Goal: Task Accomplishment & Management: Manage account settings

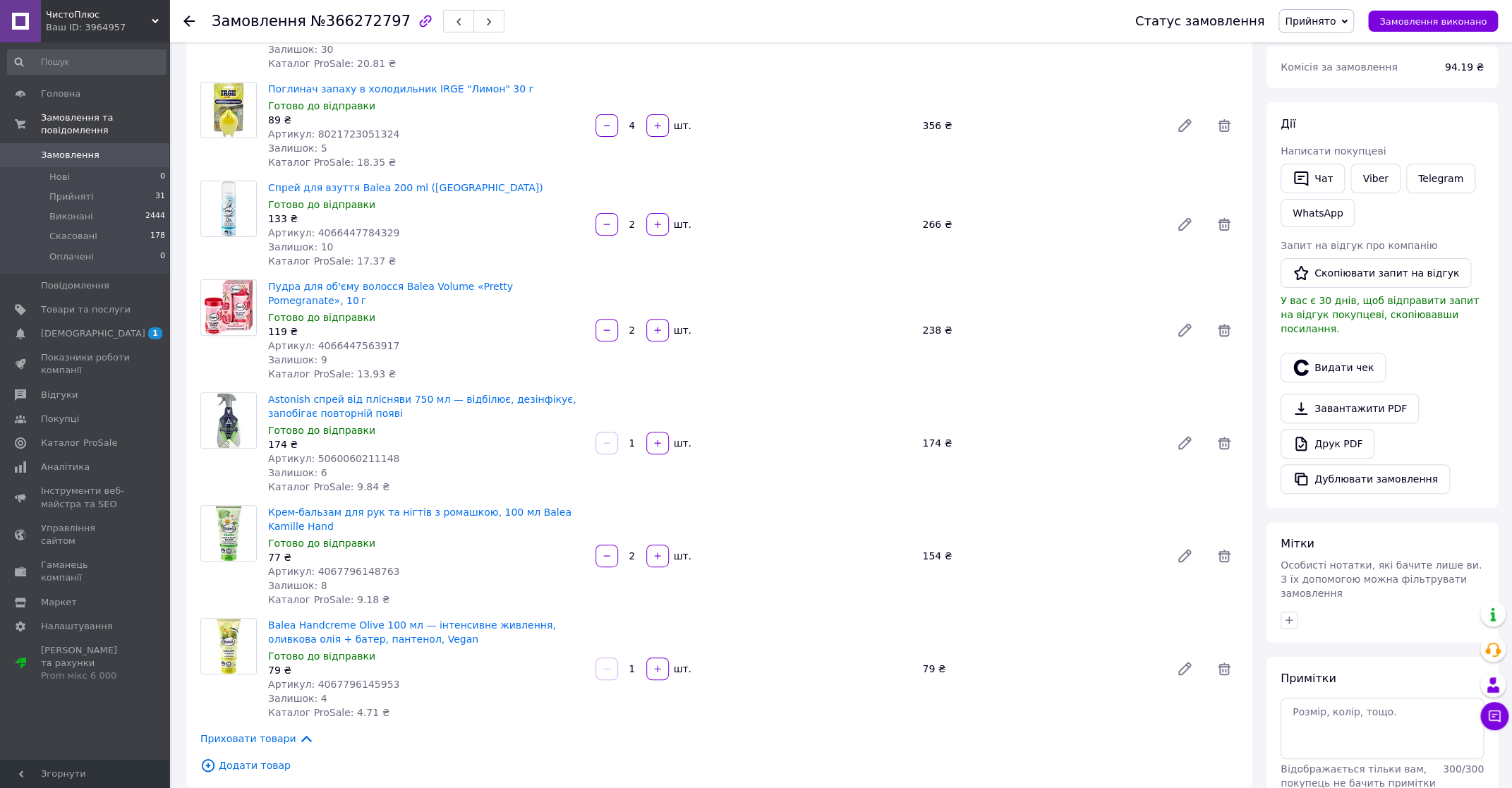
scroll to position [157, 0]
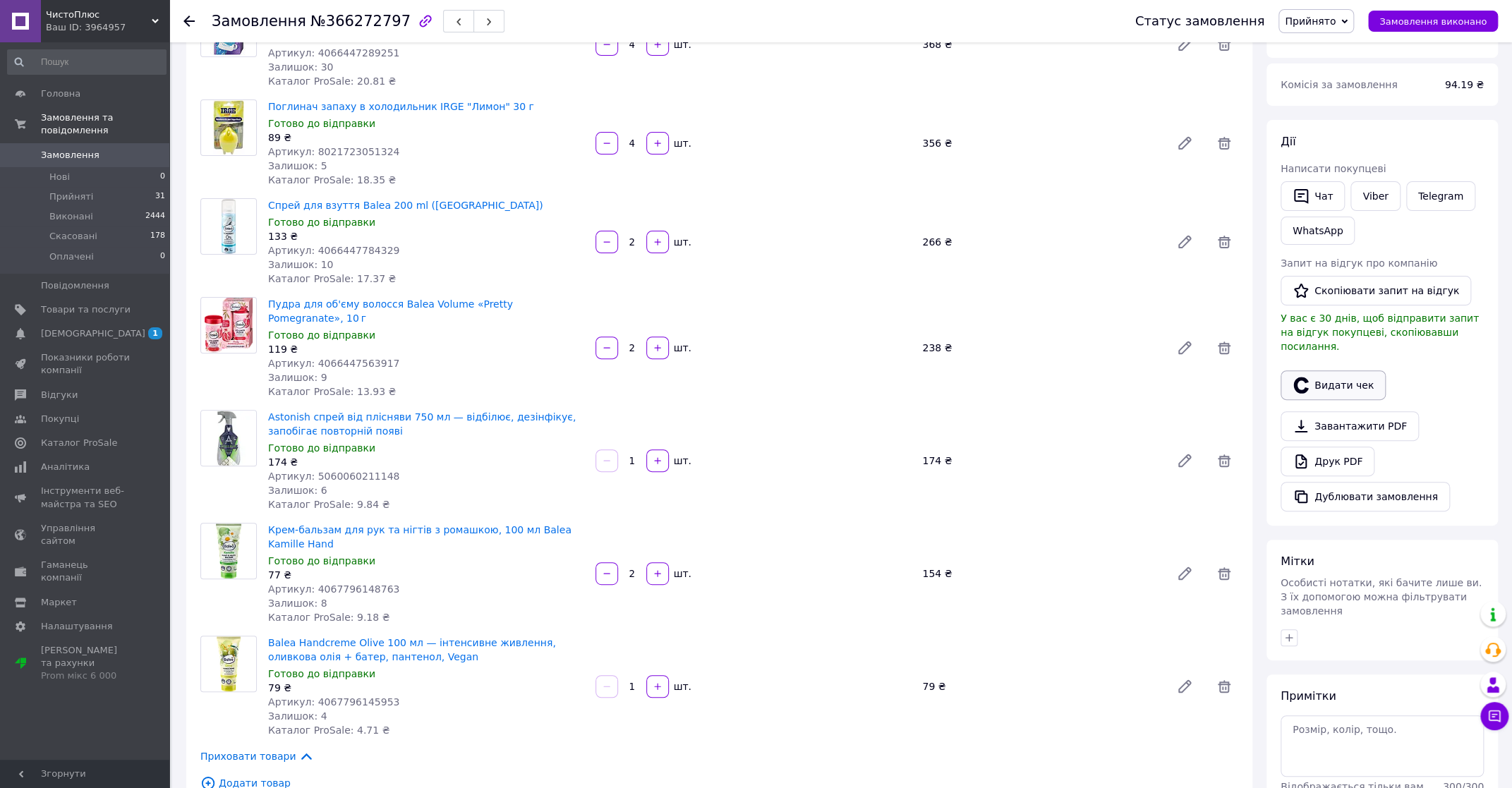
click at [1340, 370] on button "Видати чек" at bounding box center [1333, 385] width 105 height 30
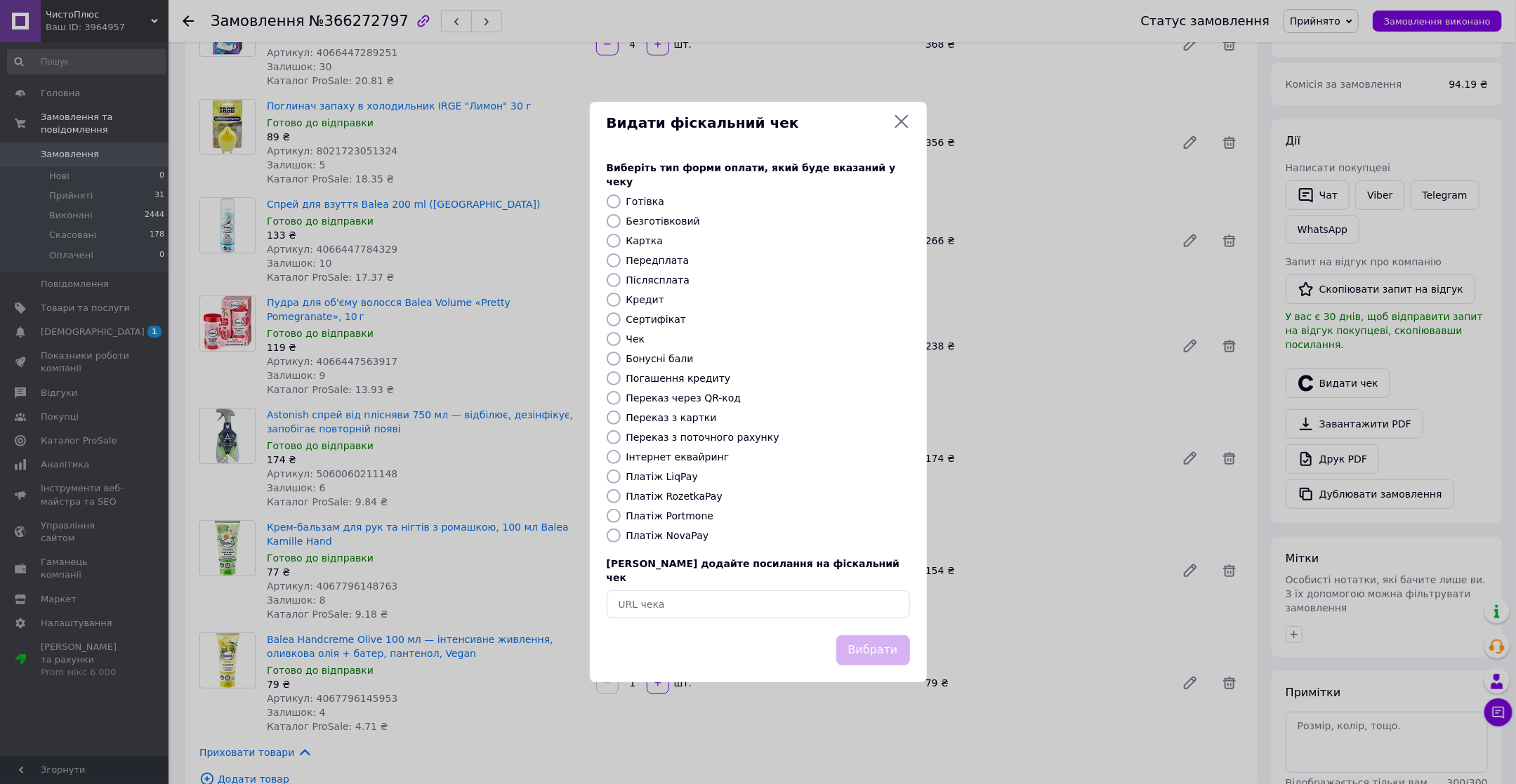
click at [659, 535] on label "Платіж NovaPay" at bounding box center [667, 535] width 83 height 11
click at [621, 535] on input "Платіж NovaPay" at bounding box center [614, 535] width 14 height 14
radio input "true"
click at [870, 636] on button "Вибрати" at bounding box center [873, 650] width 73 height 31
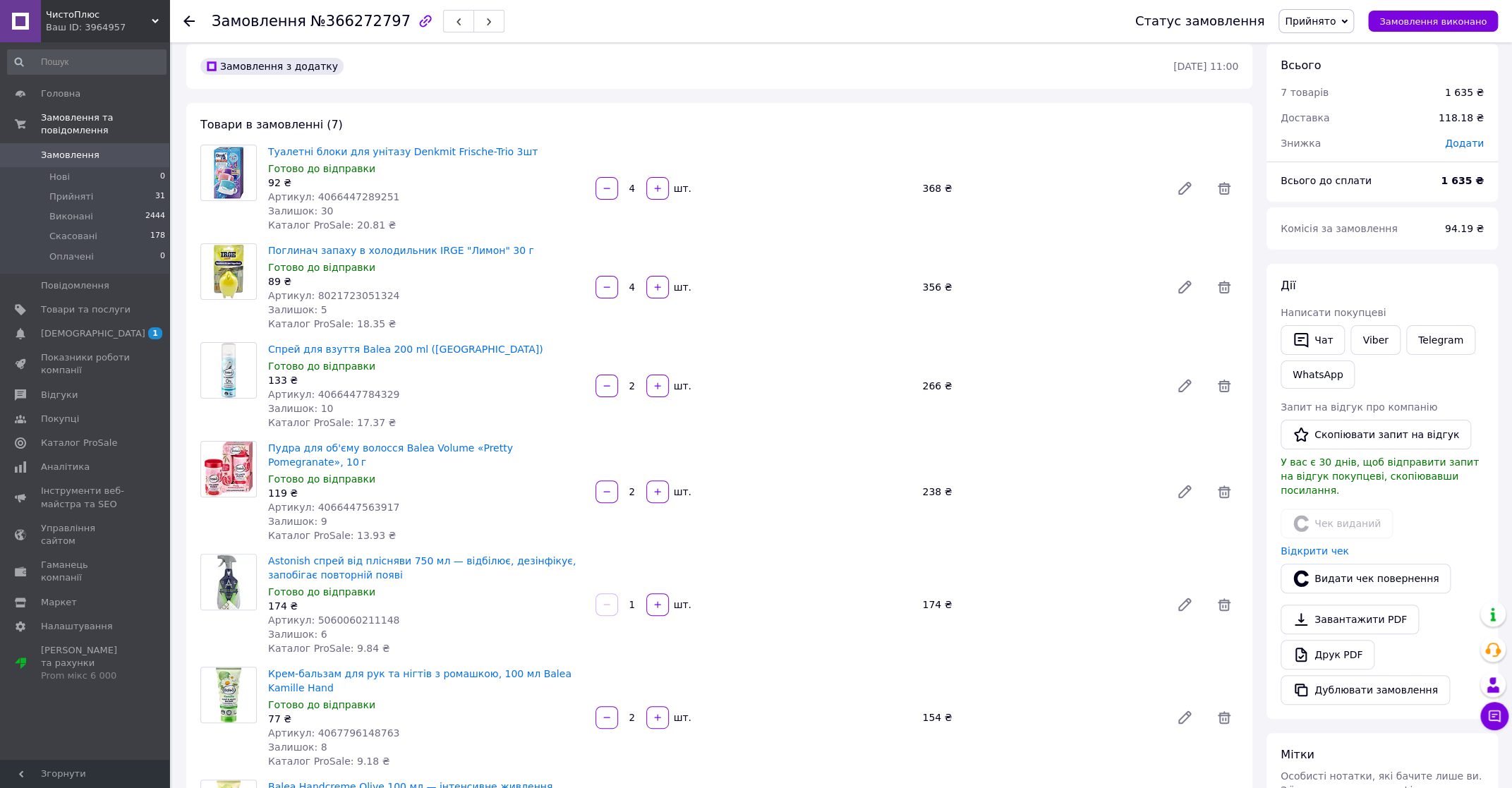
scroll to position [0, 0]
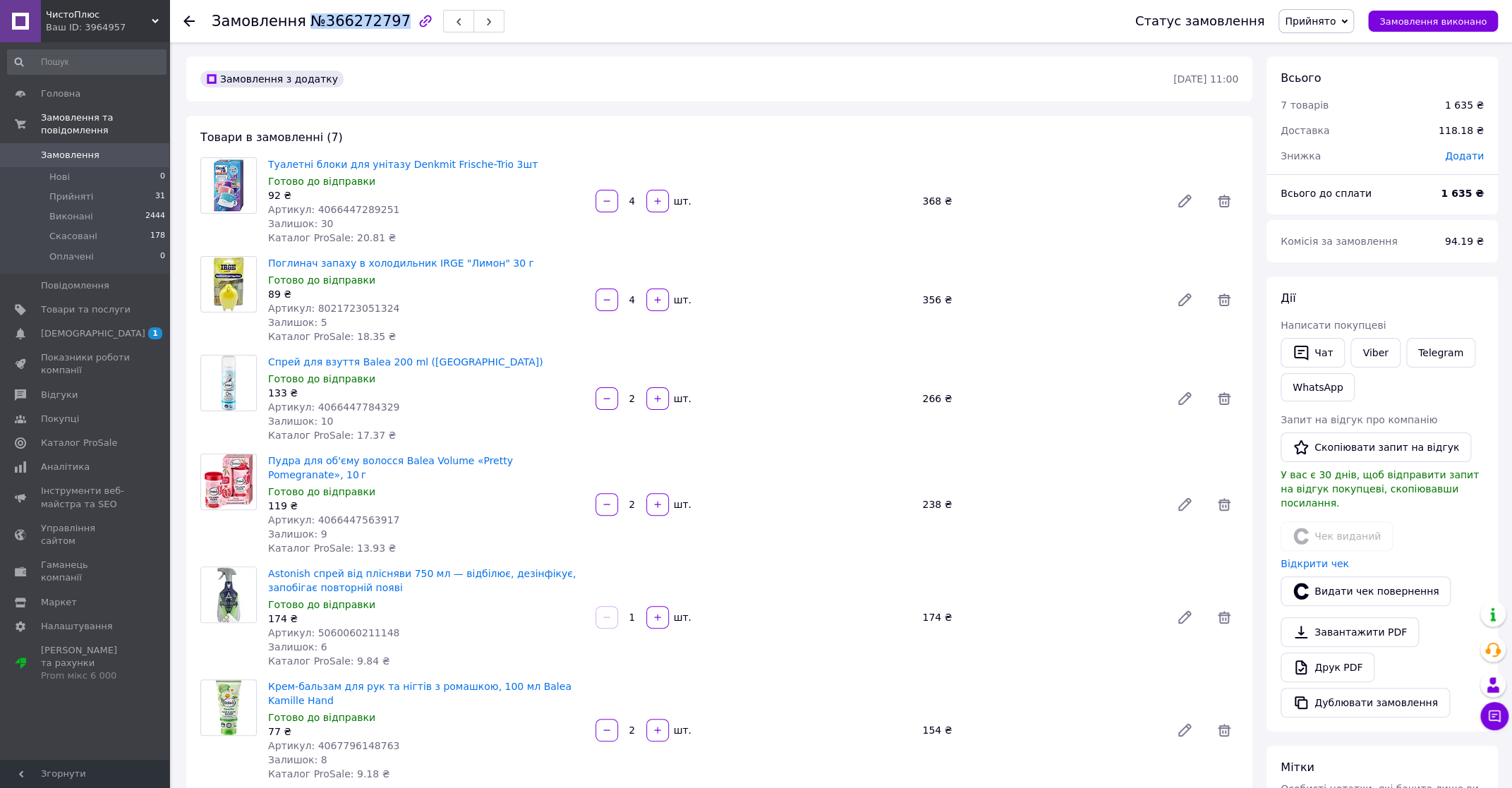
drag, startPoint x: 298, startPoint y: 24, endPoint x: 385, endPoint y: 21, distance: 87.1
click at [385, 21] on span "№366272797" at bounding box center [360, 21] width 100 height 17
copy span "№366272797"
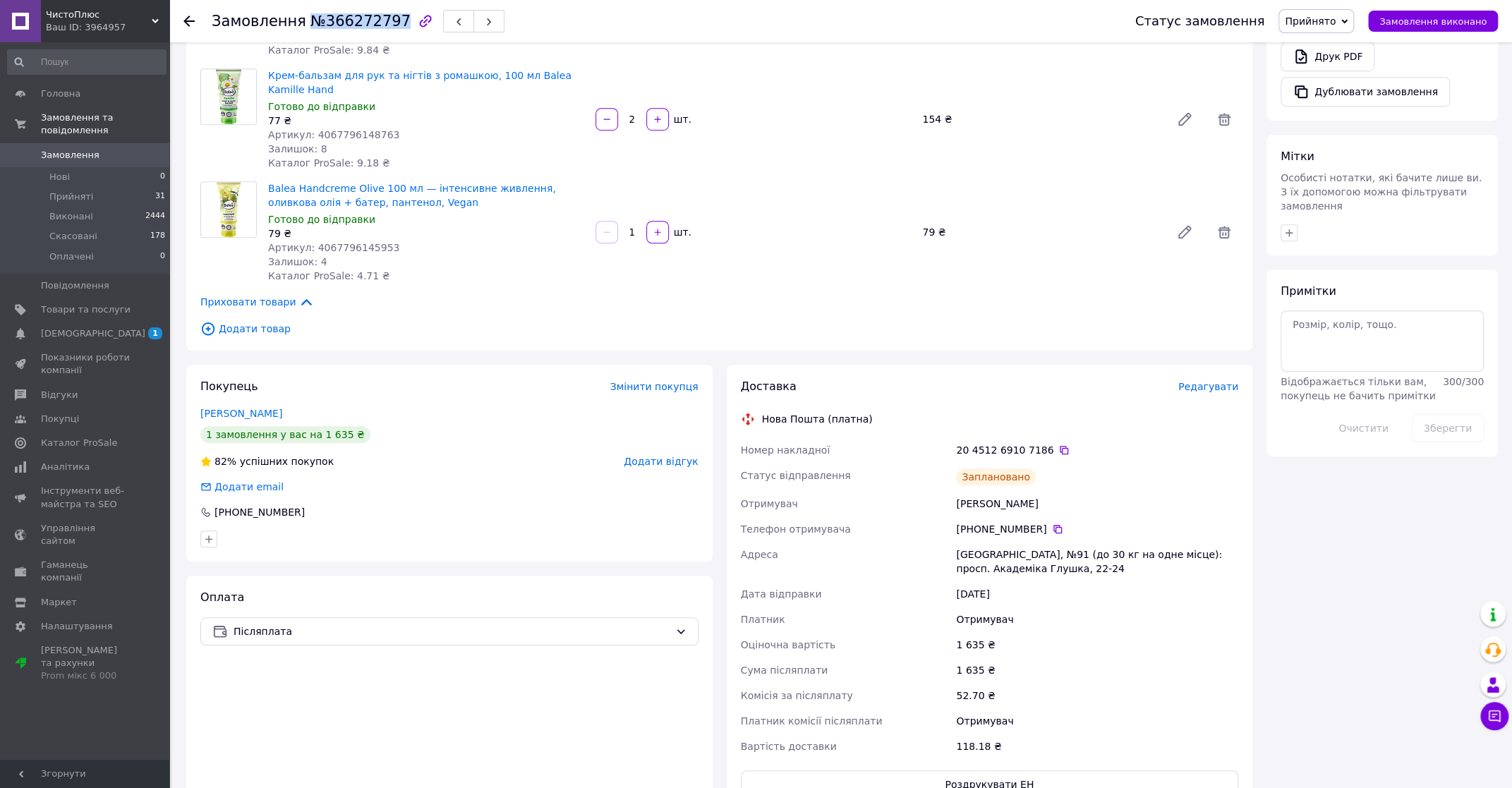
scroll to position [627, 0]
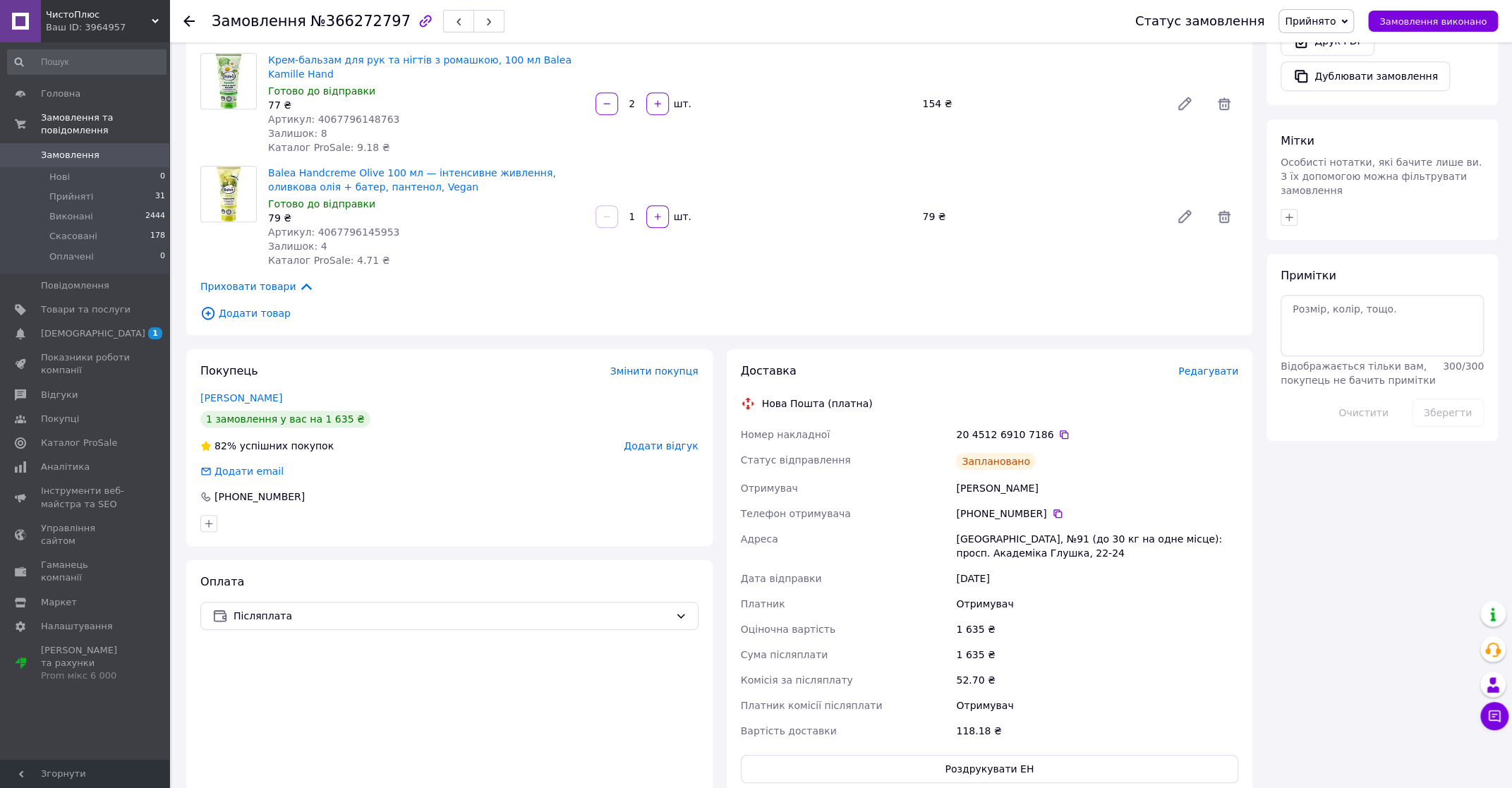
click at [1059, 429] on icon at bounding box center [1064, 435] width 11 height 11
click at [1052, 508] on icon at bounding box center [1058, 514] width 11 height 11
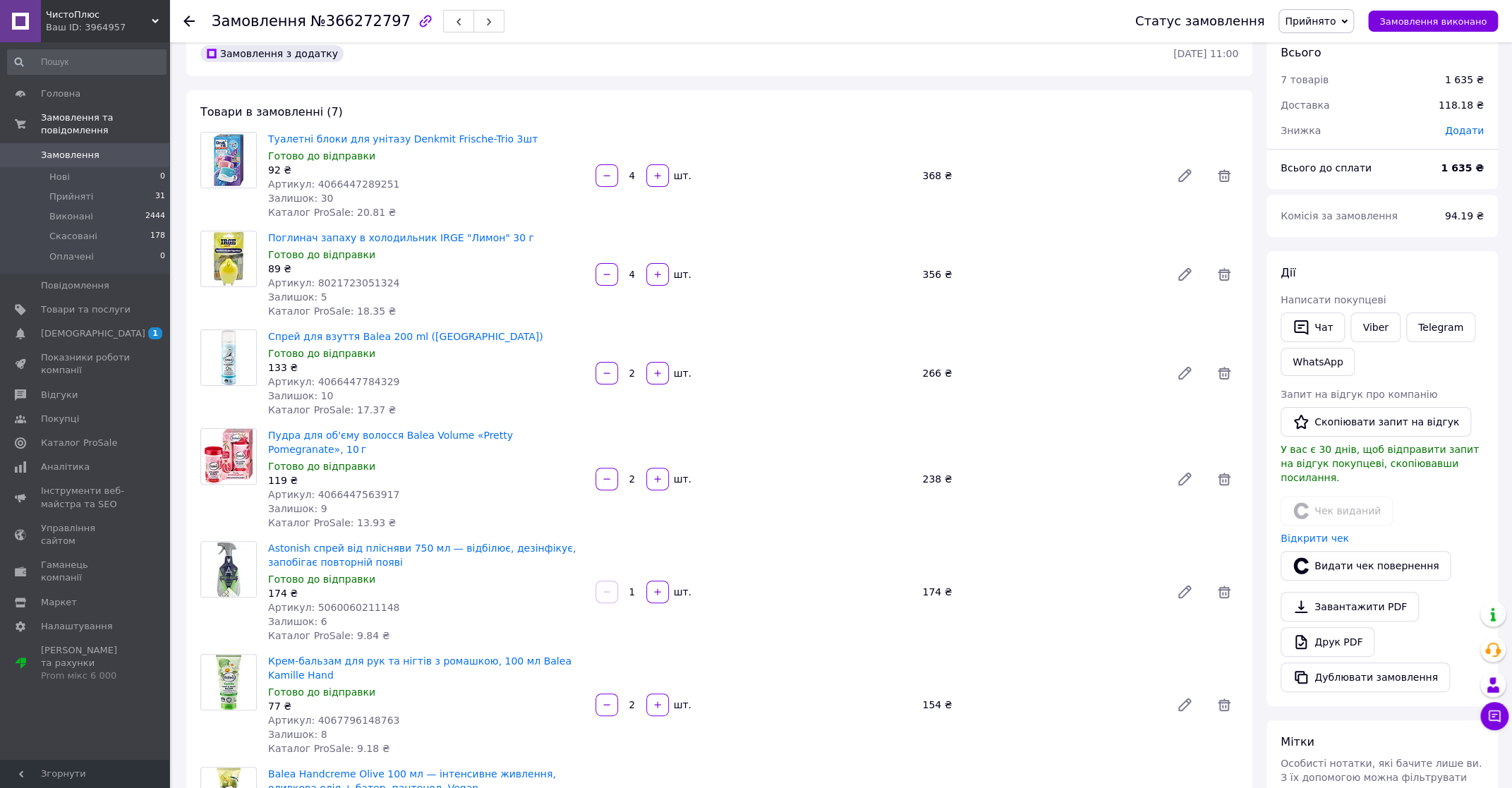
scroll to position [0, 0]
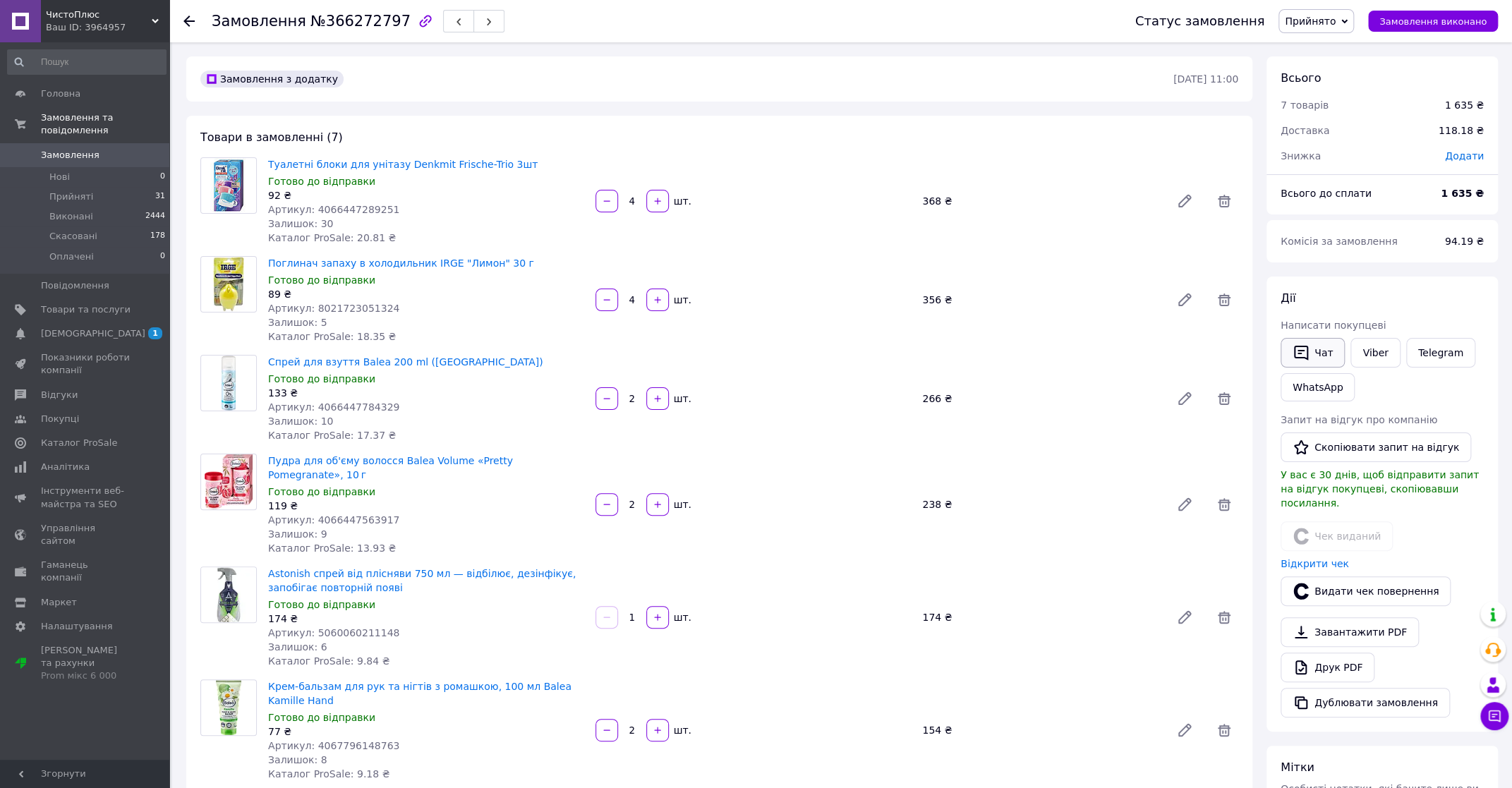
click at [1304, 346] on icon "button" at bounding box center [1301, 353] width 17 height 17
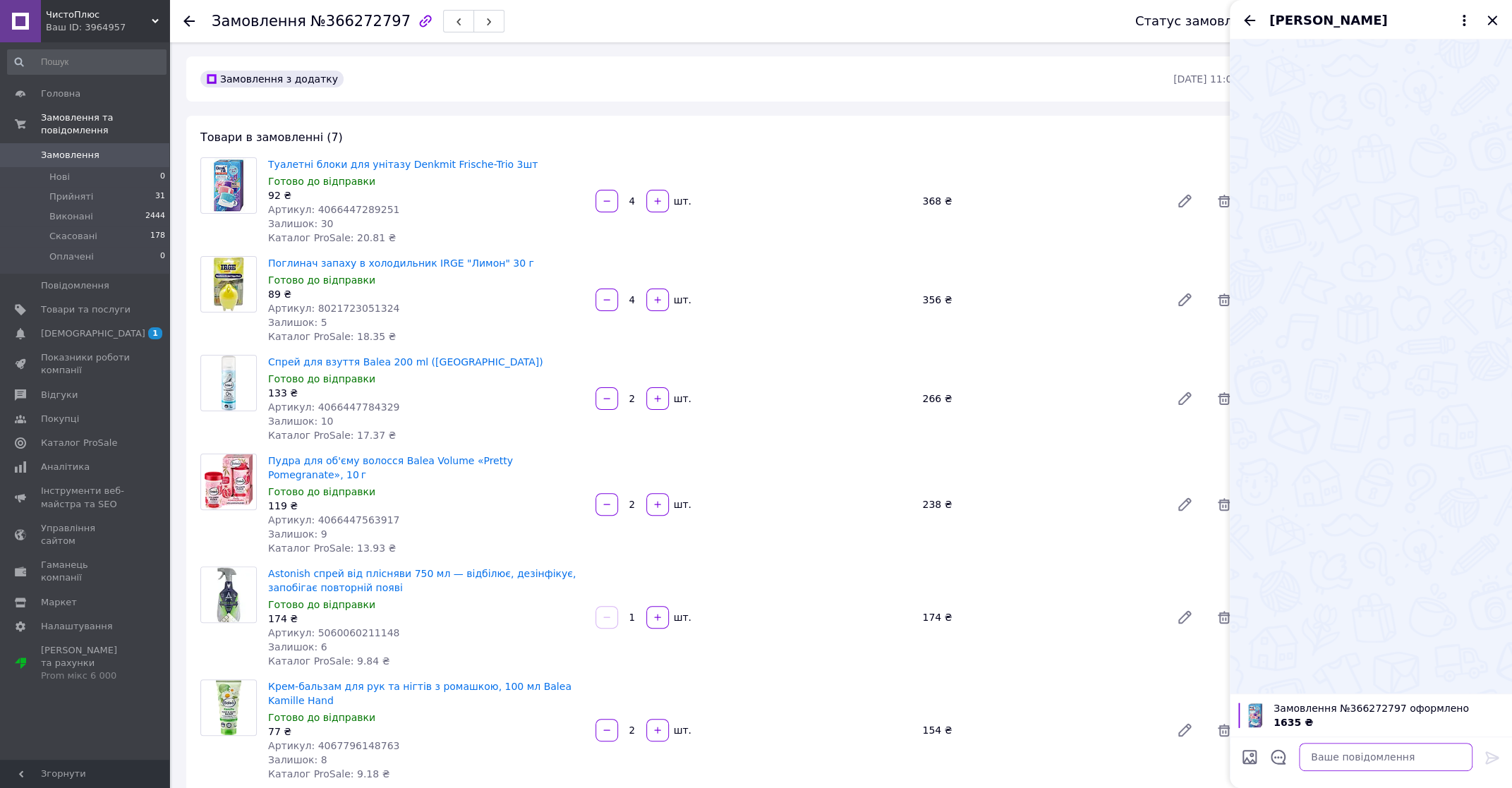
click at [1397, 752] on textarea at bounding box center [1386, 757] width 173 height 28
paste textarea "Вітаю! Ваше замовлення №366272797 Сума: 1635 грн (Прийнято) Отримувач оплачує д…"
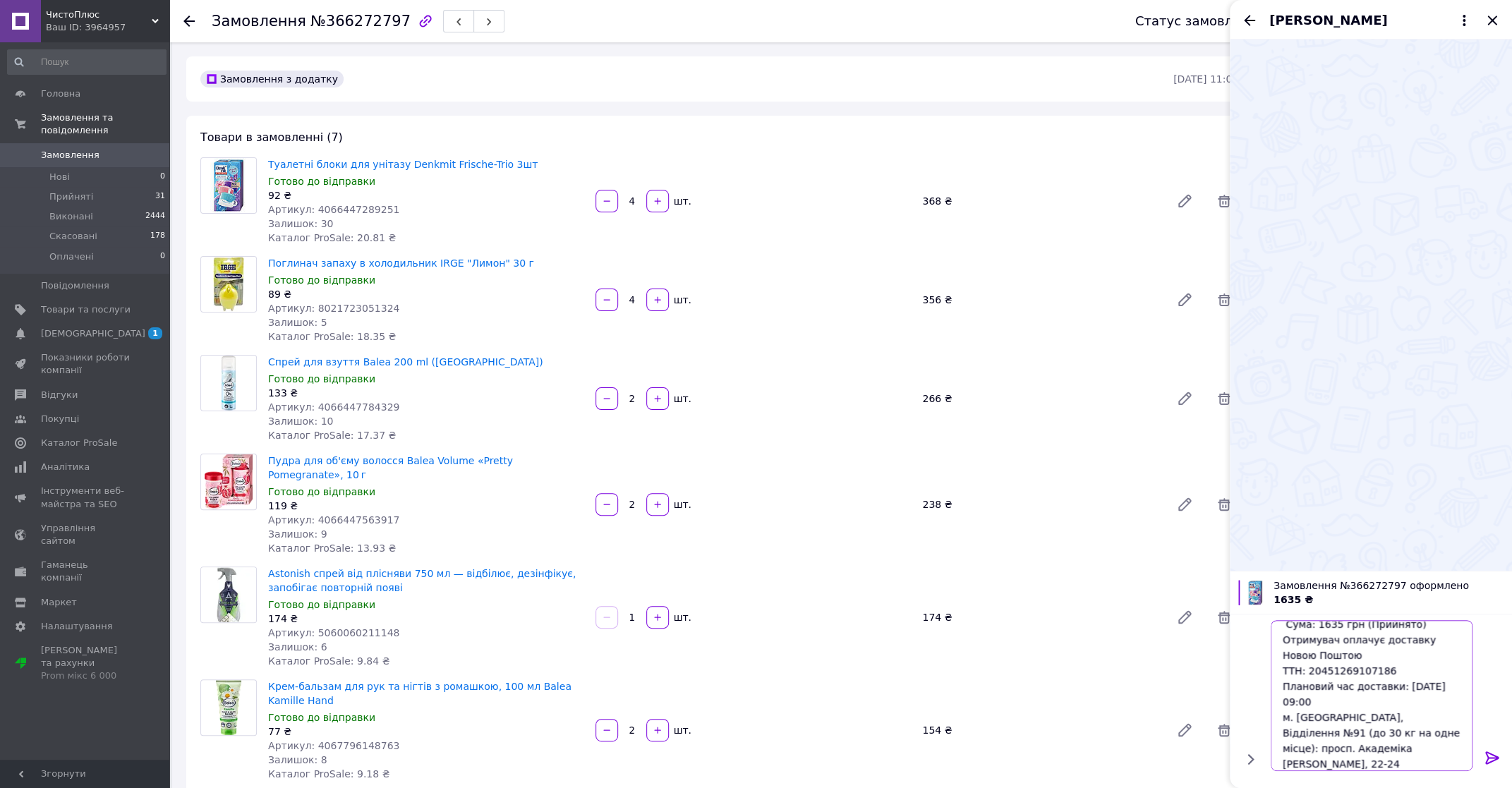
scroll to position [48, 0]
drag, startPoint x: 1333, startPoint y: 767, endPoint x: 1314, endPoint y: 764, distance: 19.2
click at [1314, 764] on textarea "Вітаю! Ваше замовлення №366272797 Сума: 1635 грн (Прийнято) Отримувач оплачує д…" at bounding box center [1371, 696] width 201 height 151
type textarea "Вітаю! Ваше замовлення №366272797 Сума: 1635 грн (Прийнято) Отримувач оплачує д…"
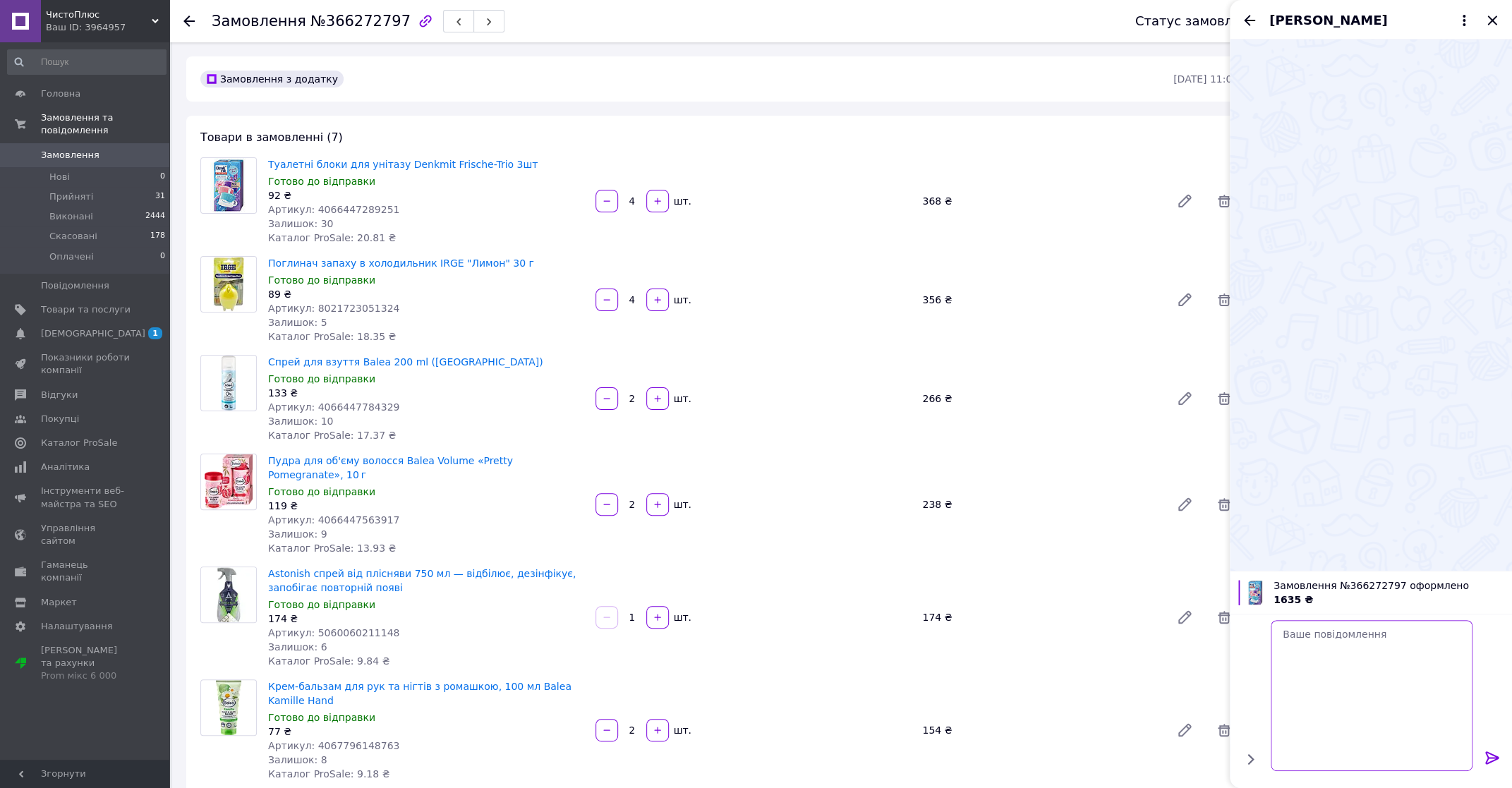
scroll to position [0, 0]
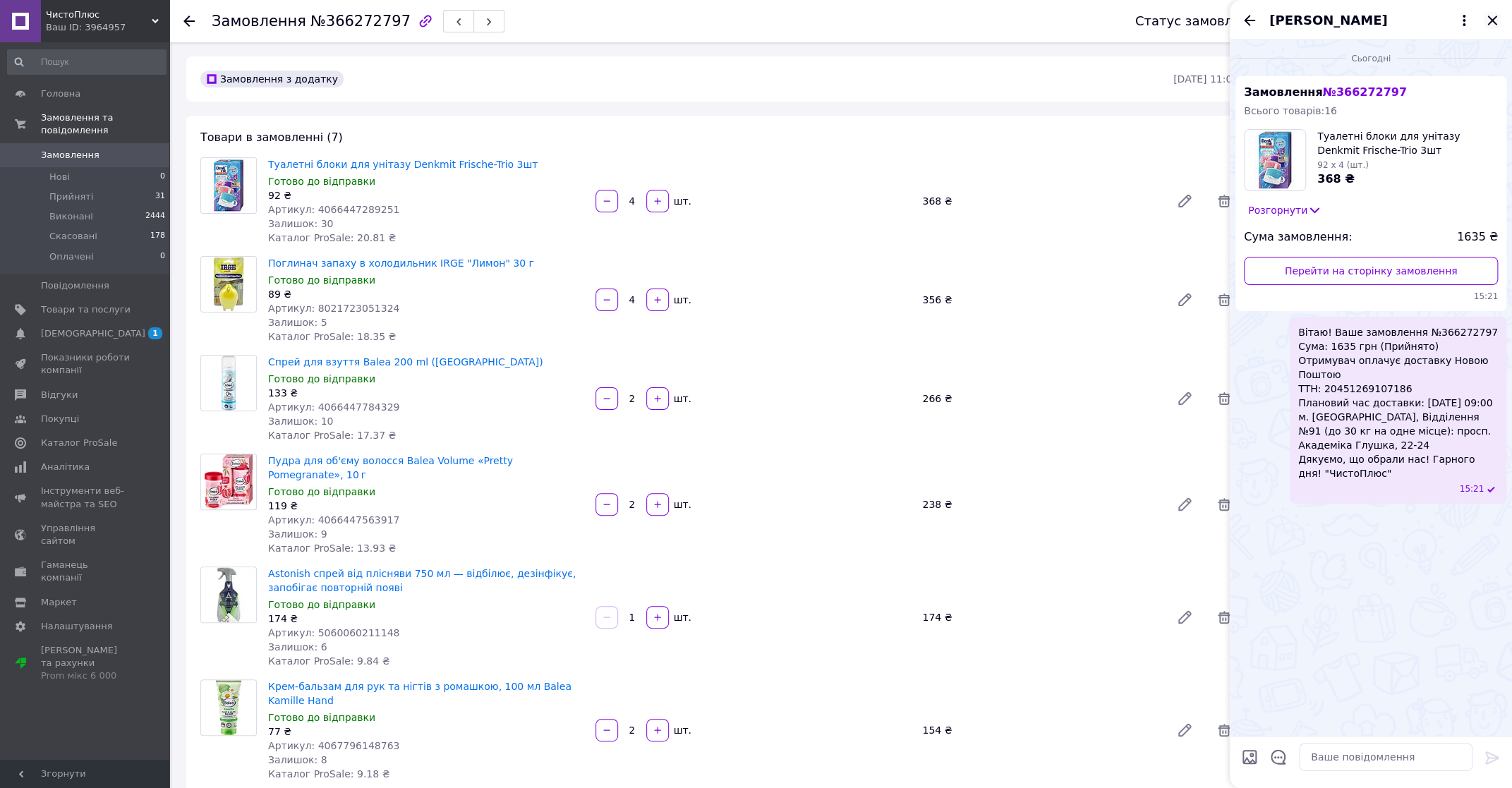
click at [1496, 21] on icon "Закрити" at bounding box center [1492, 21] width 17 height 17
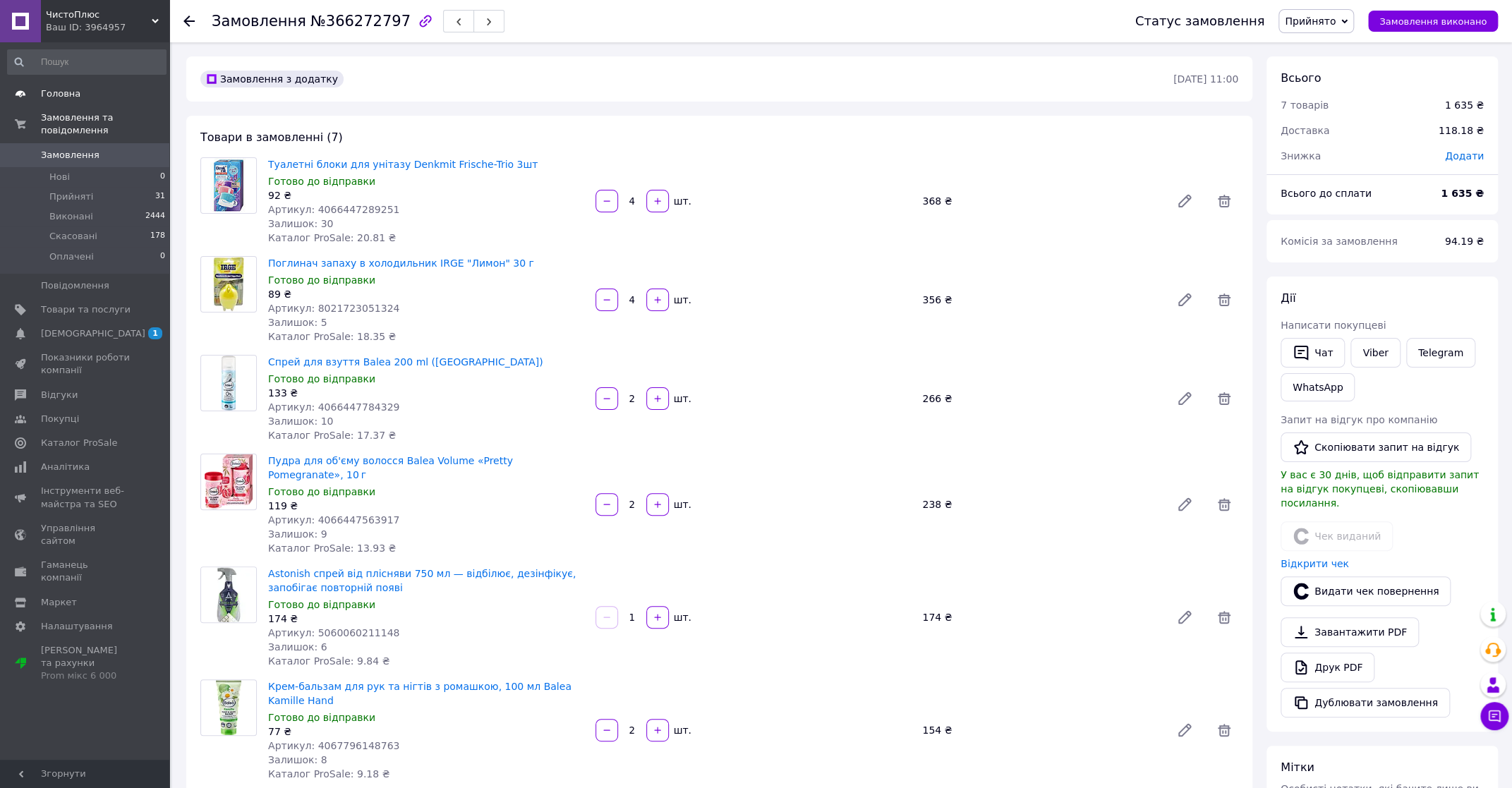
click at [91, 93] on span "Головна" at bounding box center [86, 94] width 90 height 13
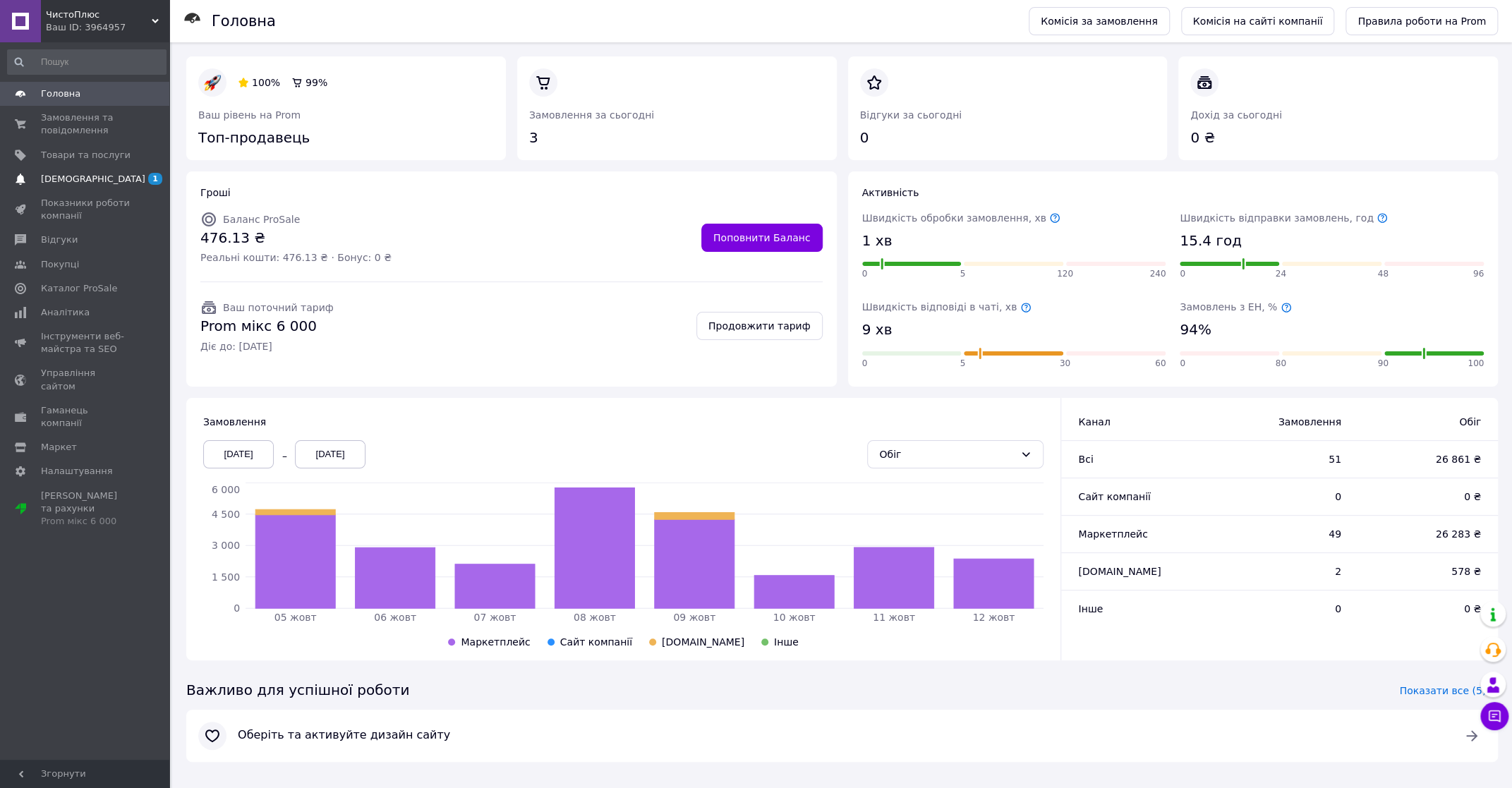
click at [129, 177] on span "[DEMOGRAPHIC_DATA]" at bounding box center [86, 179] width 90 height 13
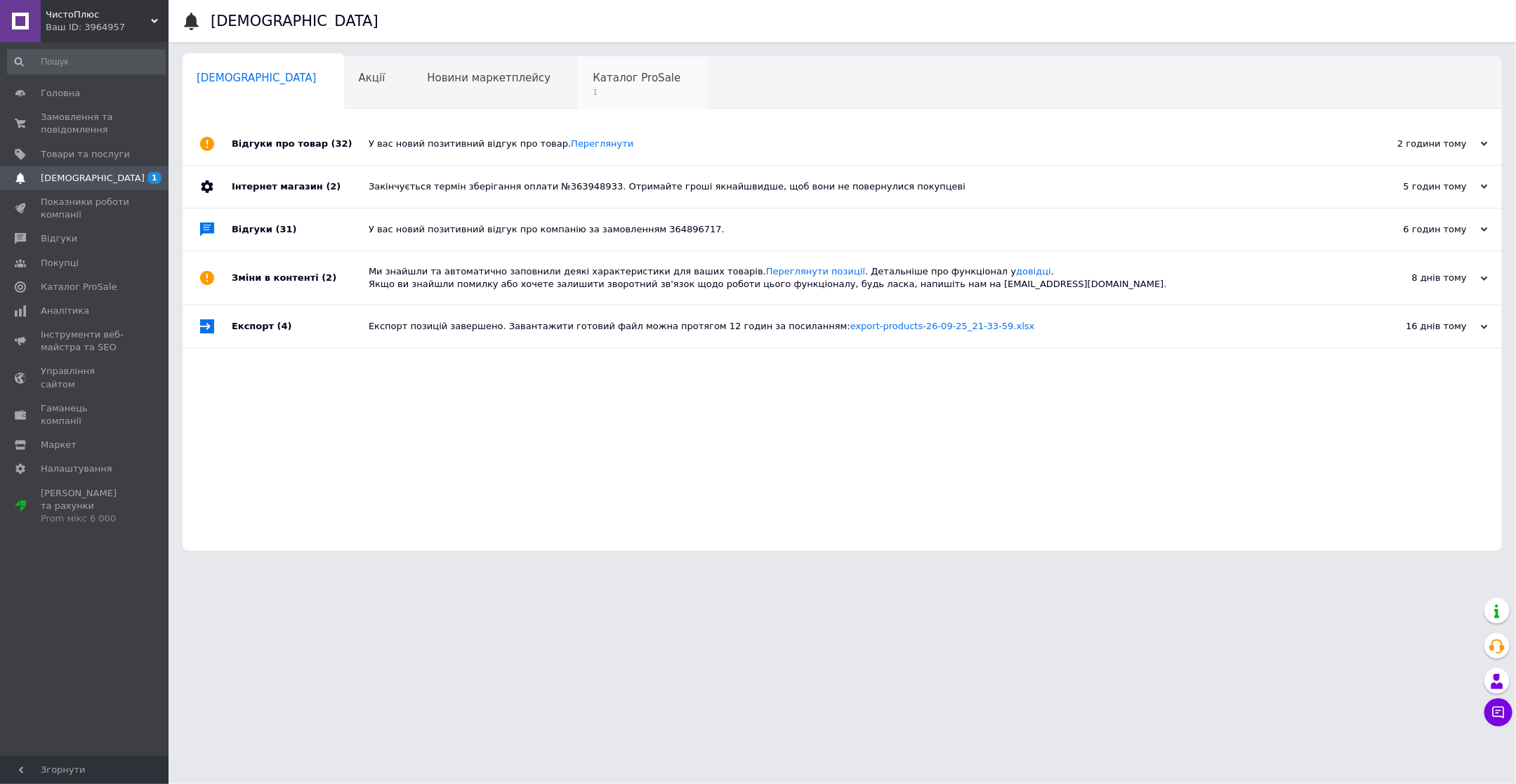
click at [592, 83] on span "Каталог ProSale" at bounding box center [636, 78] width 88 height 13
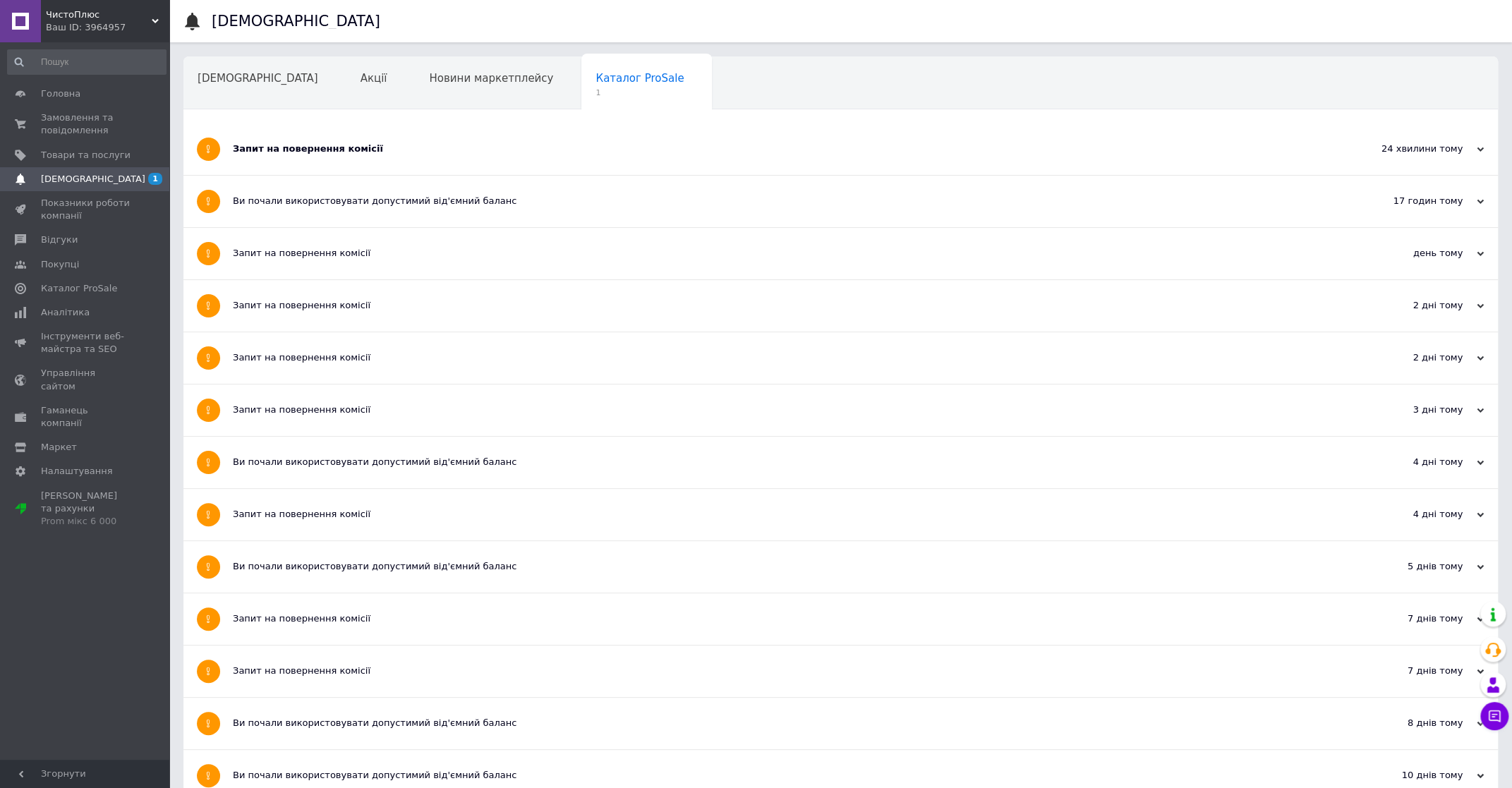
click at [354, 140] on div "Запит на повернення комісії" at bounding box center [788, 148] width 1110 height 51
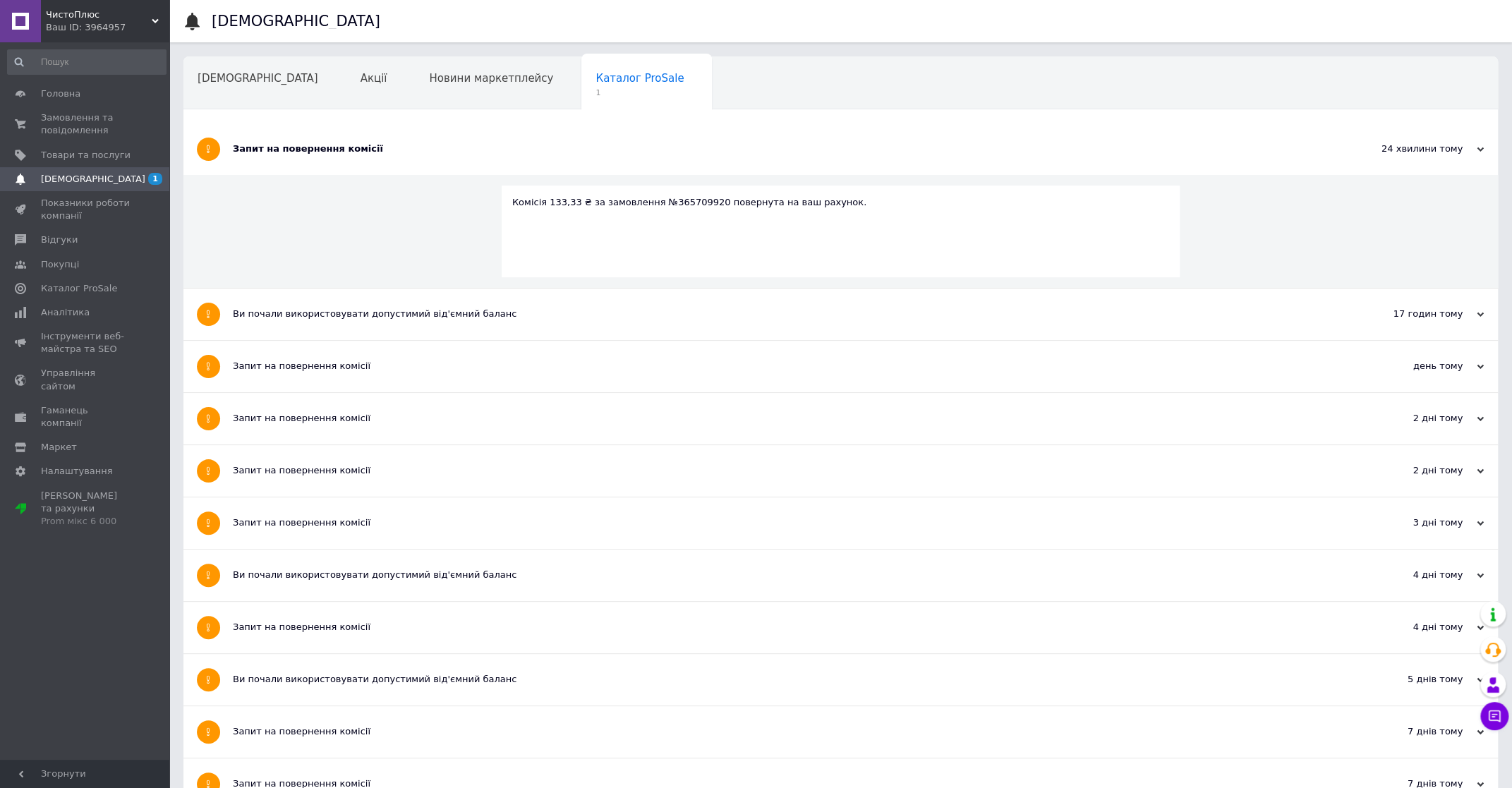
click at [676, 205] on div "Комісія 133,33 ₴ за замовлення №365709920 повернута на ваш рахунок." at bounding box center [840, 202] width 658 height 13
copy div "365709920"
click at [115, 126] on span "Замовлення та повідомлення" at bounding box center [86, 124] width 90 height 25
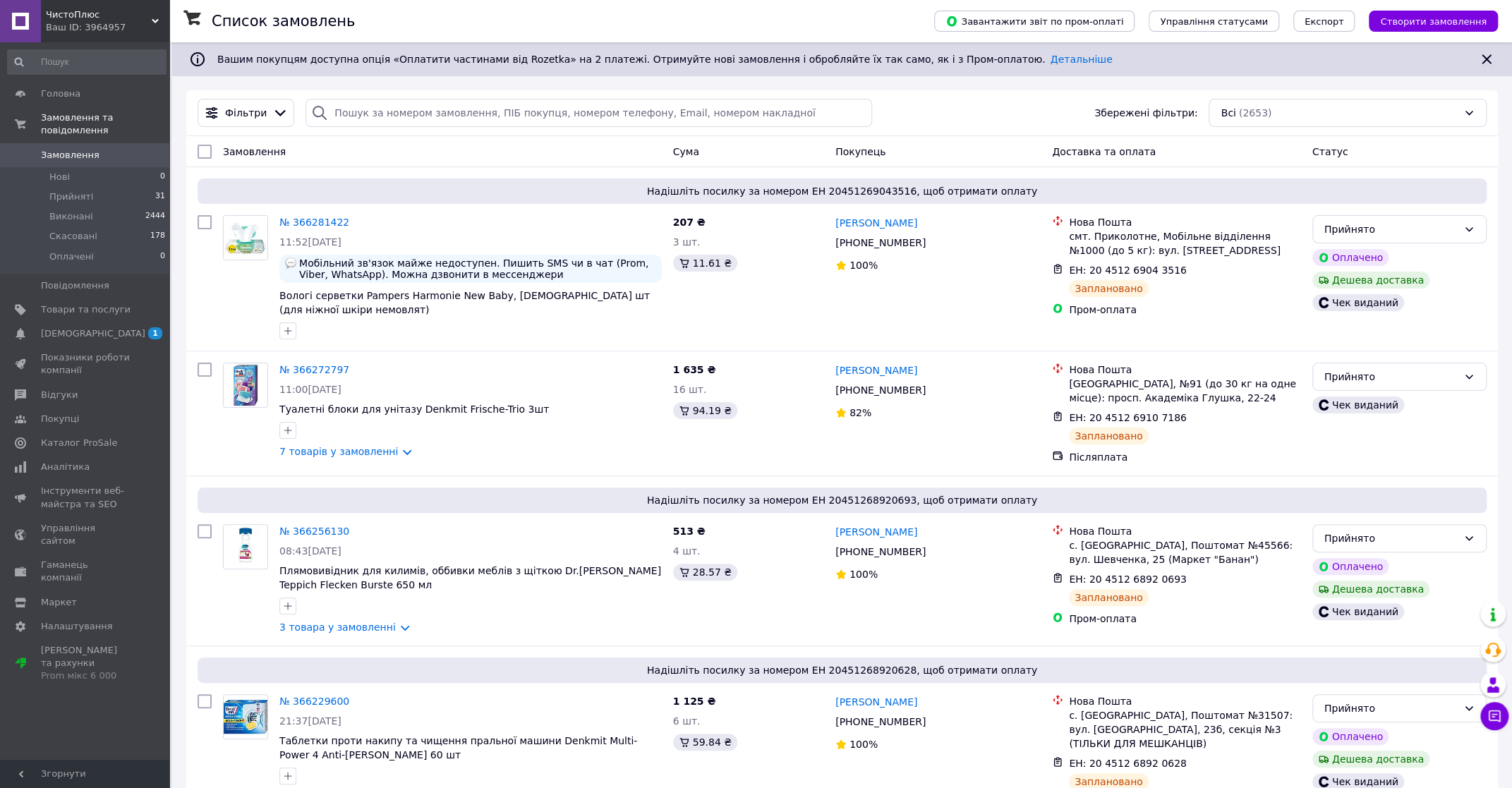
scroll to position [3412, 0]
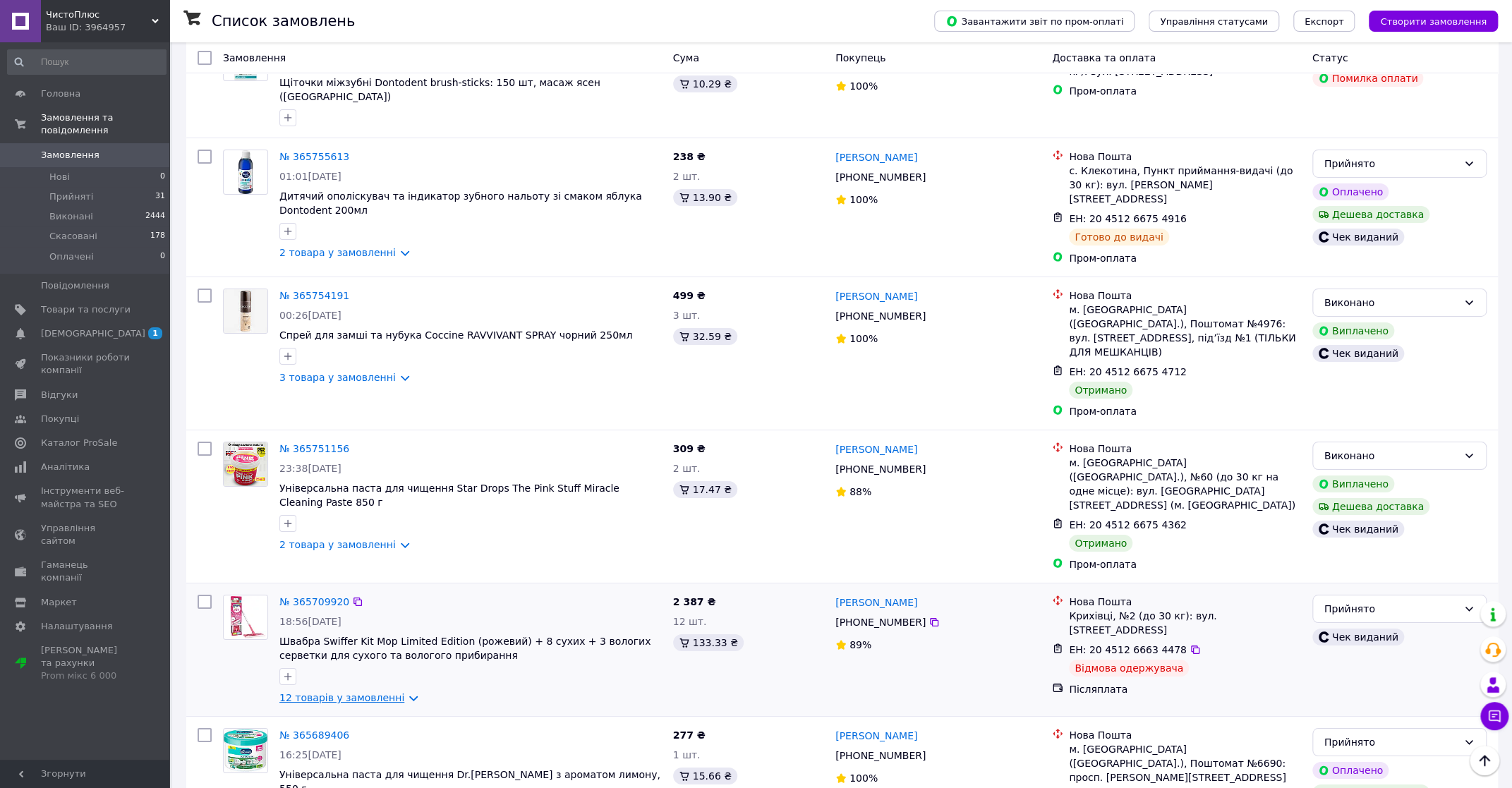
click at [395, 692] on link "12 товарів у замовленні" at bounding box center [342, 698] width 125 height 11
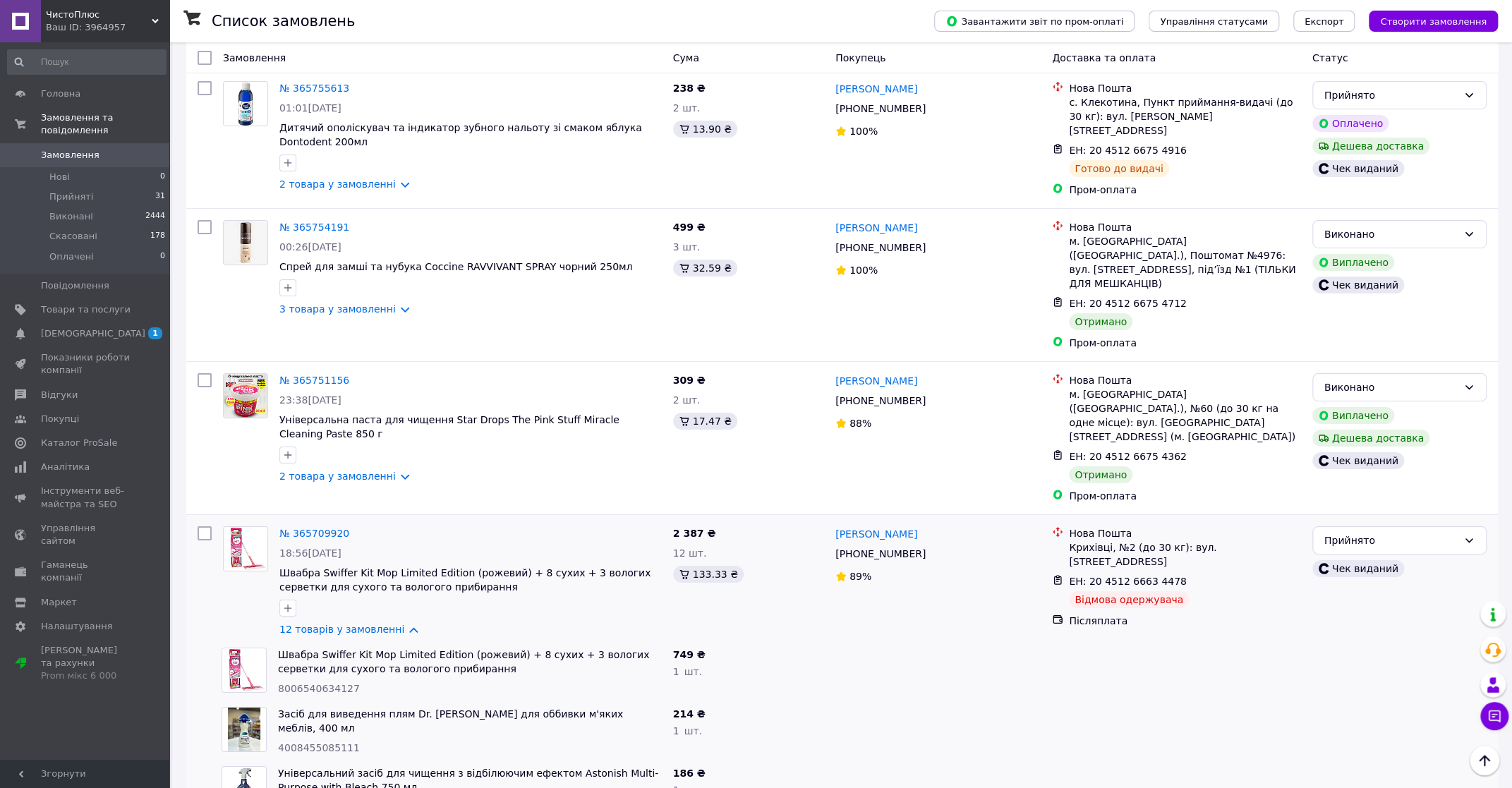
scroll to position [3449, 0]
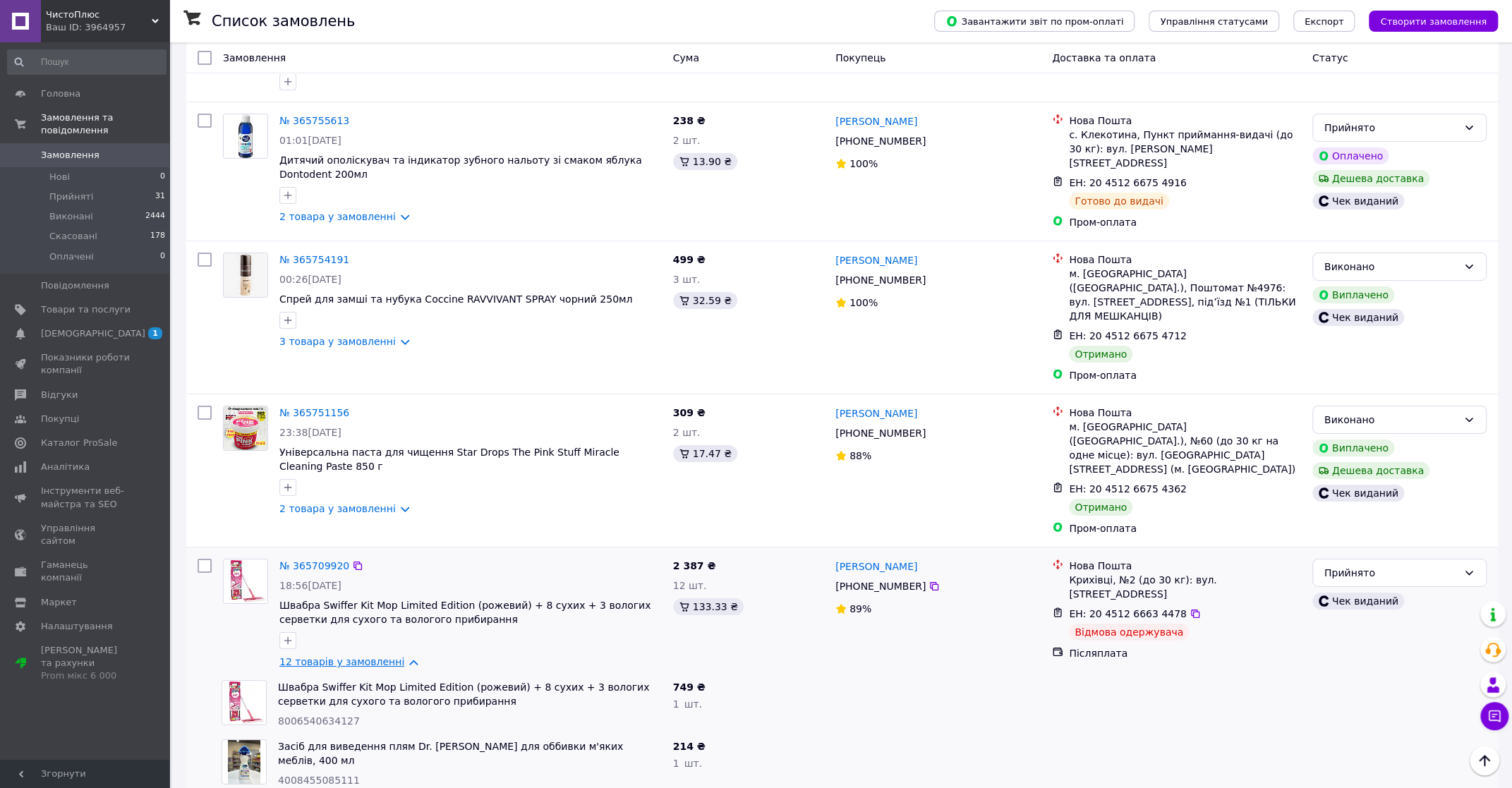
click at [396, 657] on link "12 товарів у замовленні" at bounding box center [342, 662] width 125 height 11
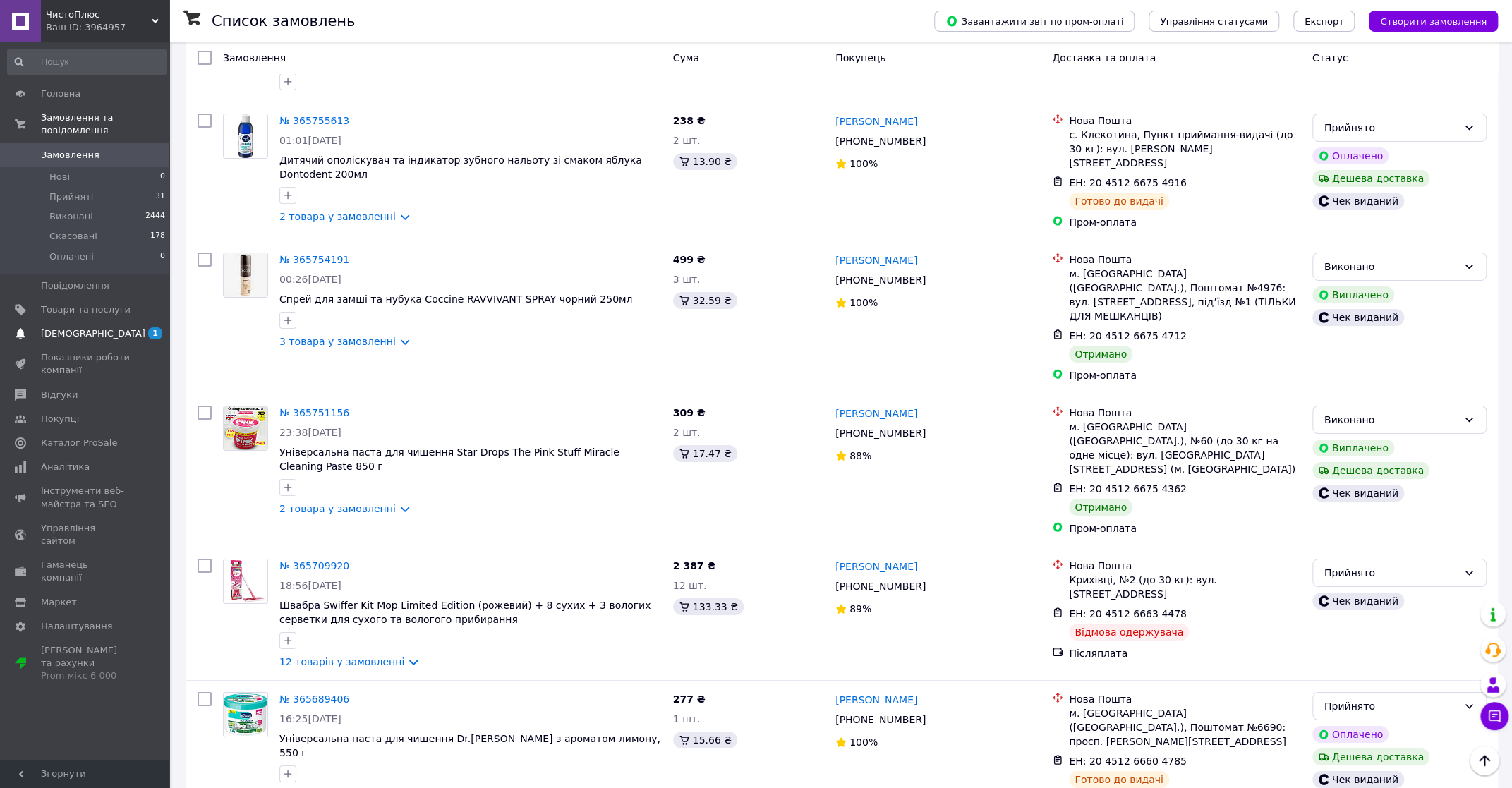
click at [118, 327] on span "[DEMOGRAPHIC_DATA]" at bounding box center [86, 334] width 90 height 13
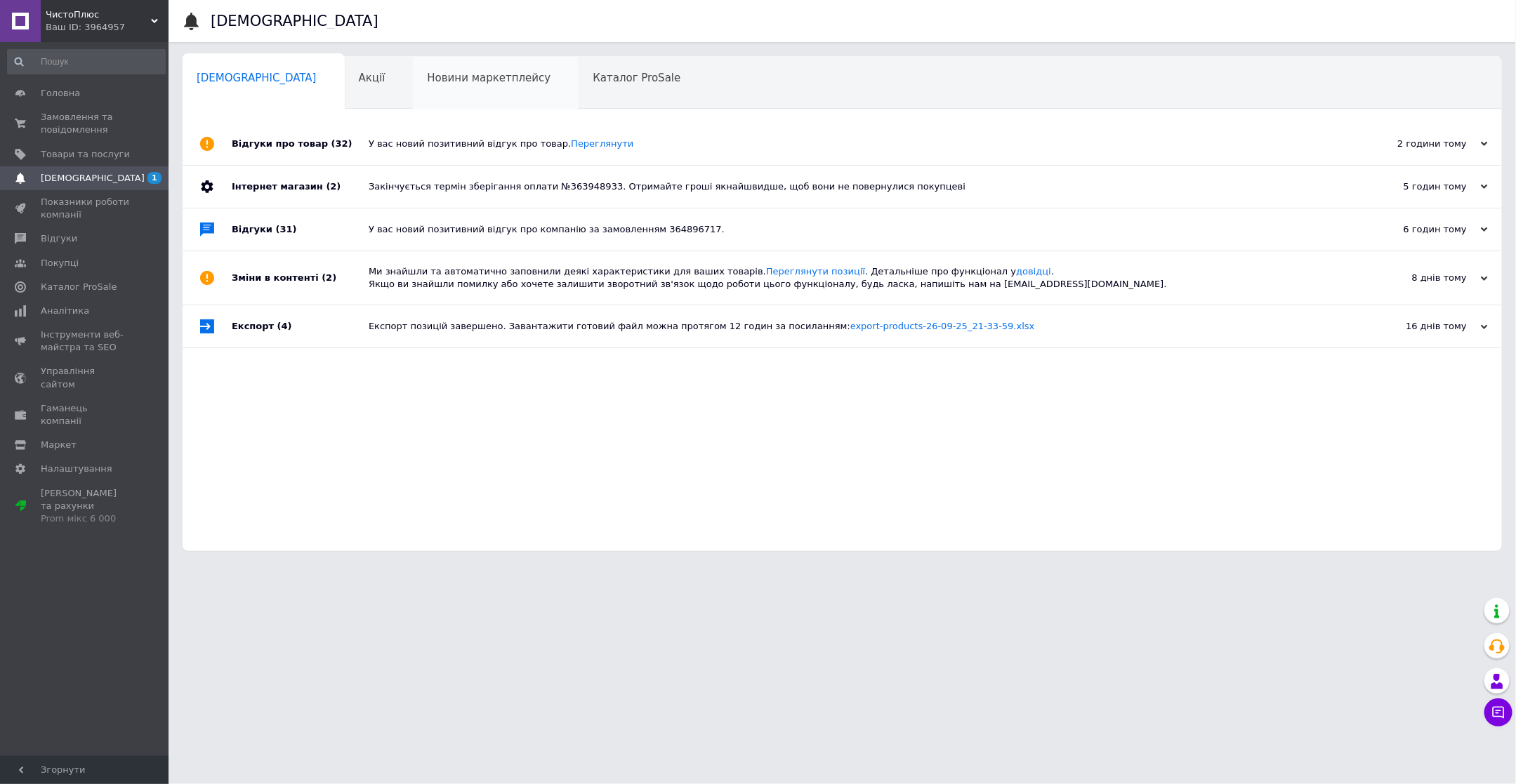
click at [428, 77] on span "Новини маркетплейсу" at bounding box center [488, 78] width 123 height 13
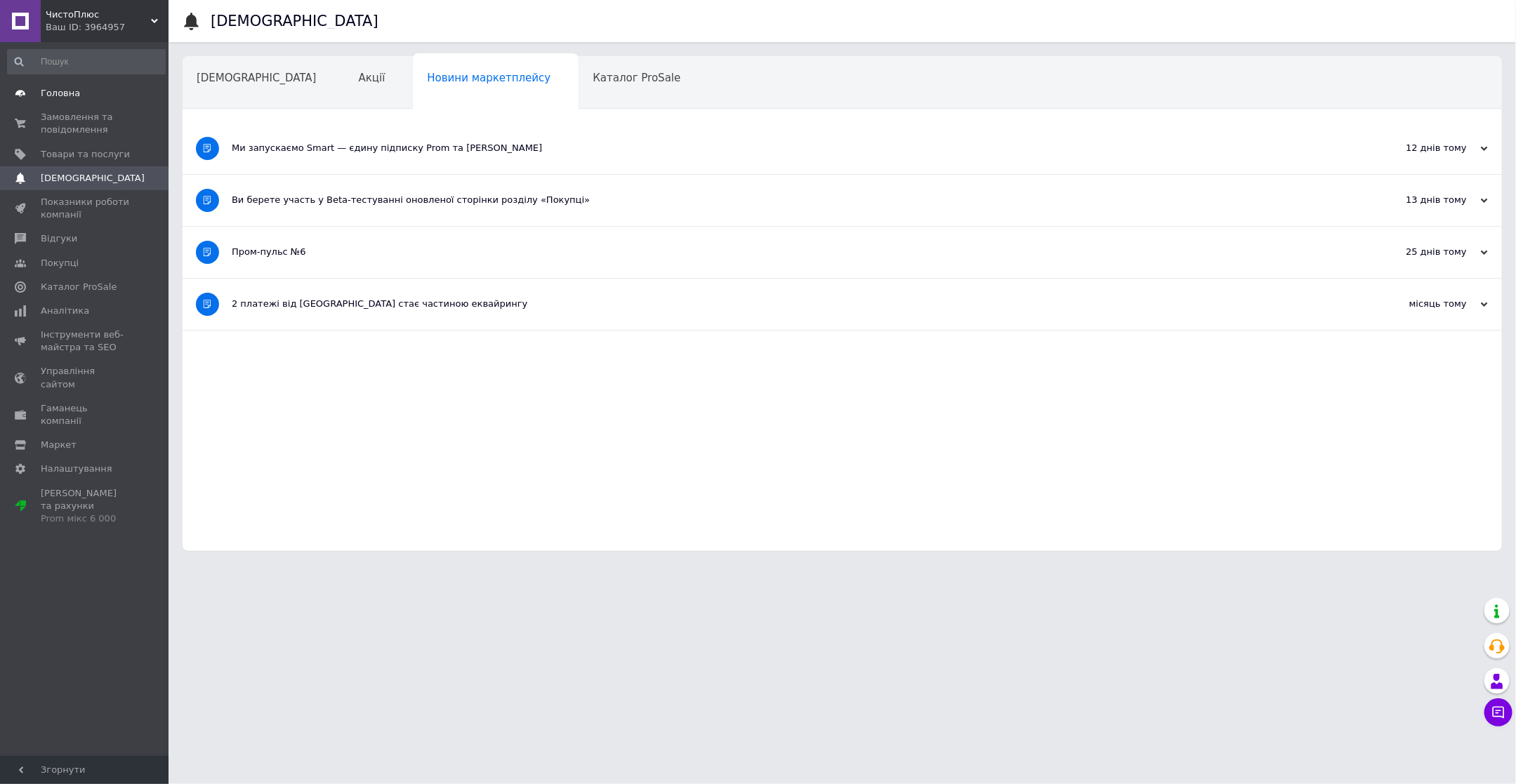
click at [83, 83] on link "Головна" at bounding box center [86, 94] width 173 height 24
